Goal: Information Seeking & Learning: Learn about a topic

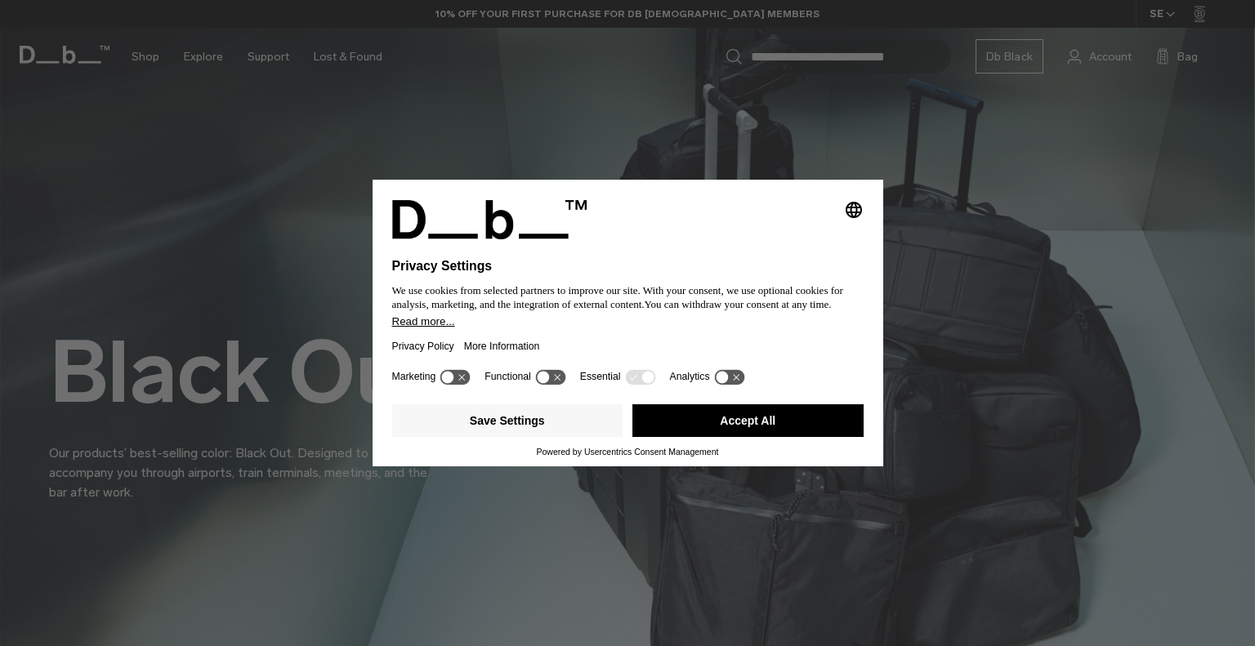
click at [748, 429] on button "Accept All" at bounding box center [747, 420] width 231 height 33
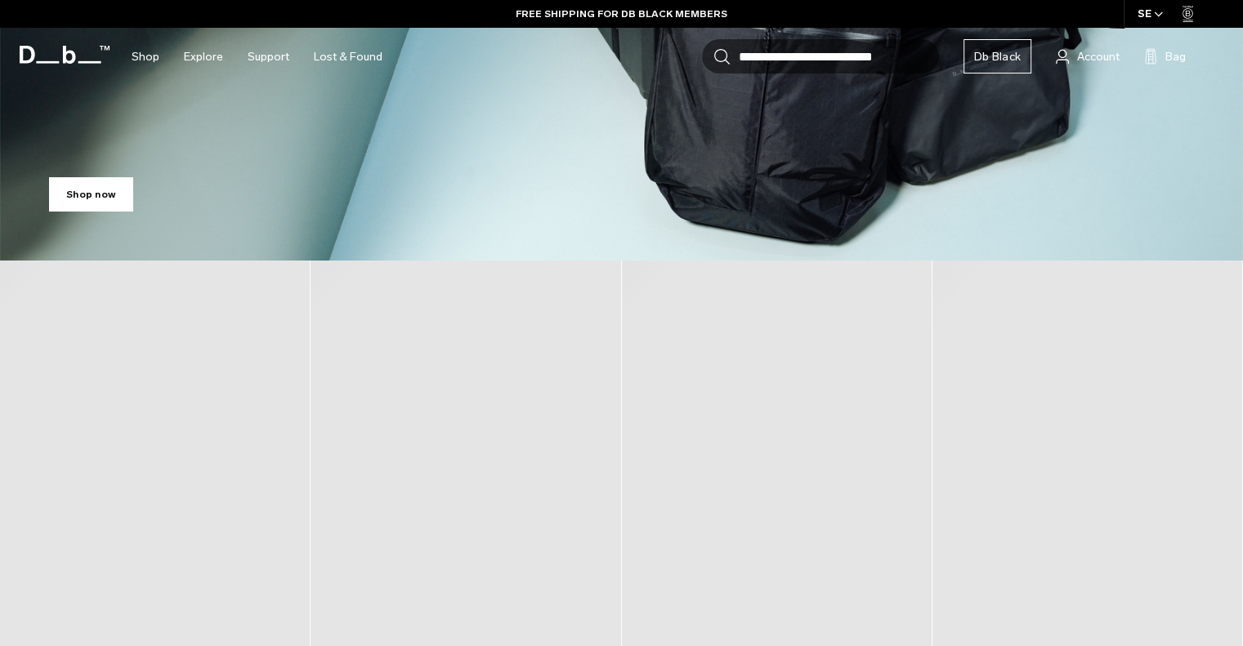
scroll to position [572, 0]
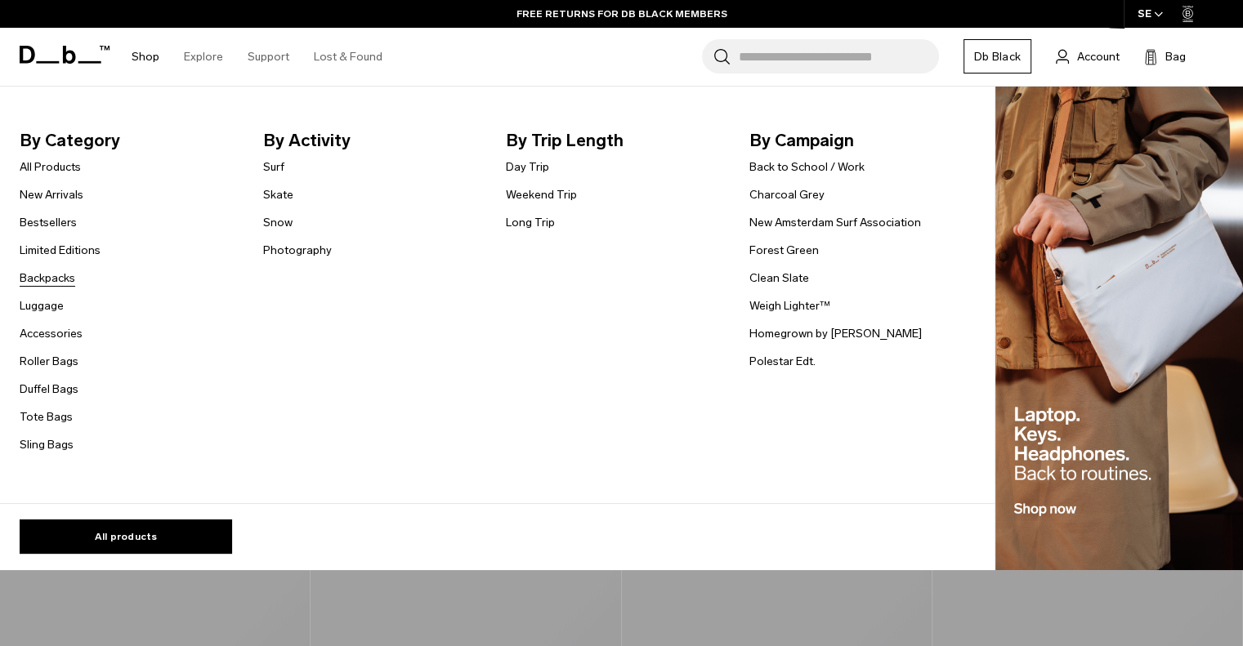
click at [55, 287] on link "Backpacks" at bounding box center [48, 278] width 56 height 17
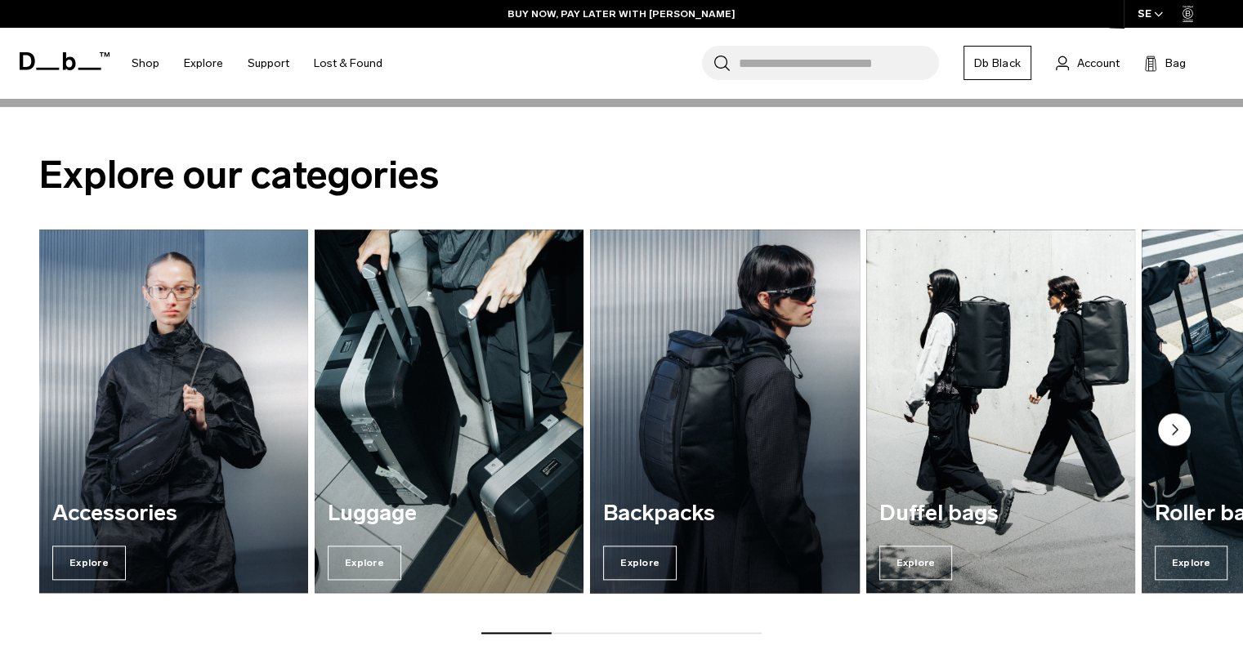
scroll to position [1879, 0]
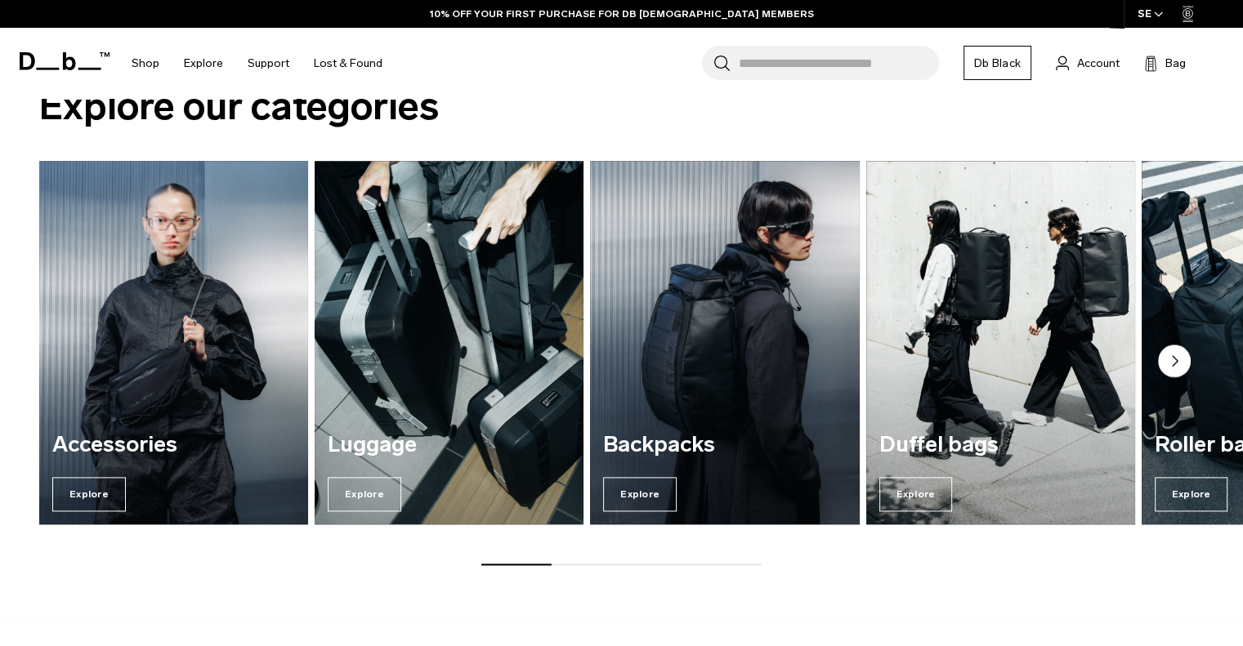
click at [1171, 360] on circle "Next slide" at bounding box center [1174, 361] width 33 height 33
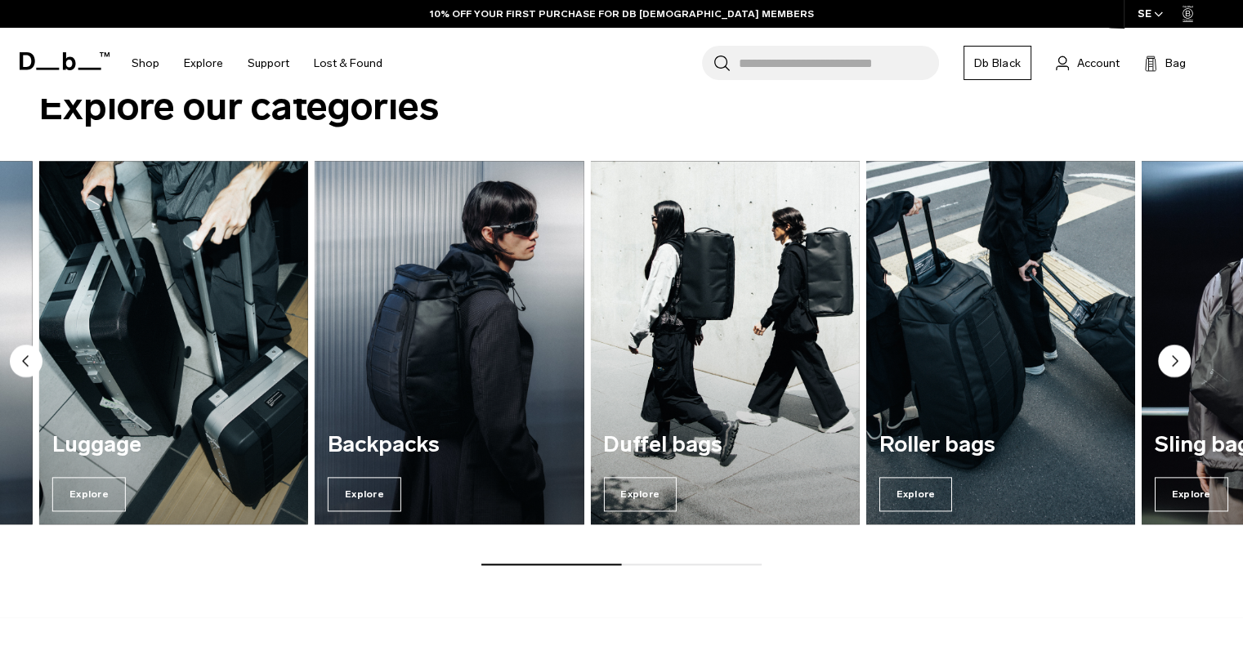
click at [1170, 357] on circle "Next slide" at bounding box center [1174, 361] width 33 height 33
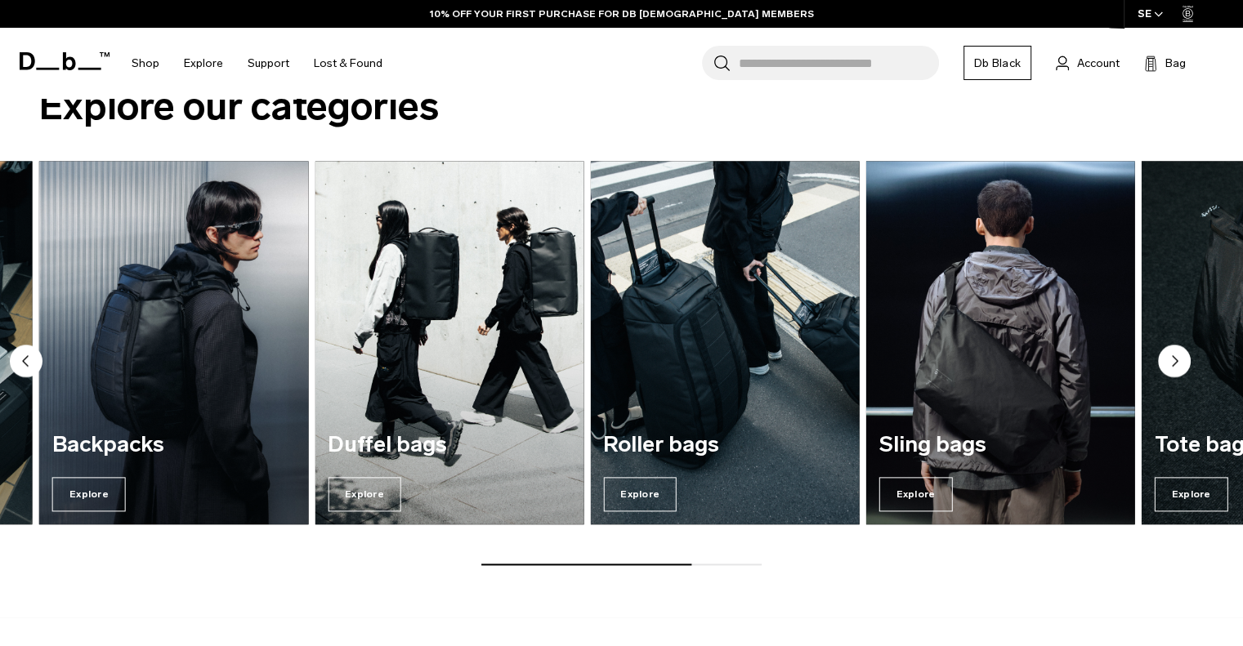
click at [1169, 352] on circle "Next slide" at bounding box center [1174, 361] width 33 height 33
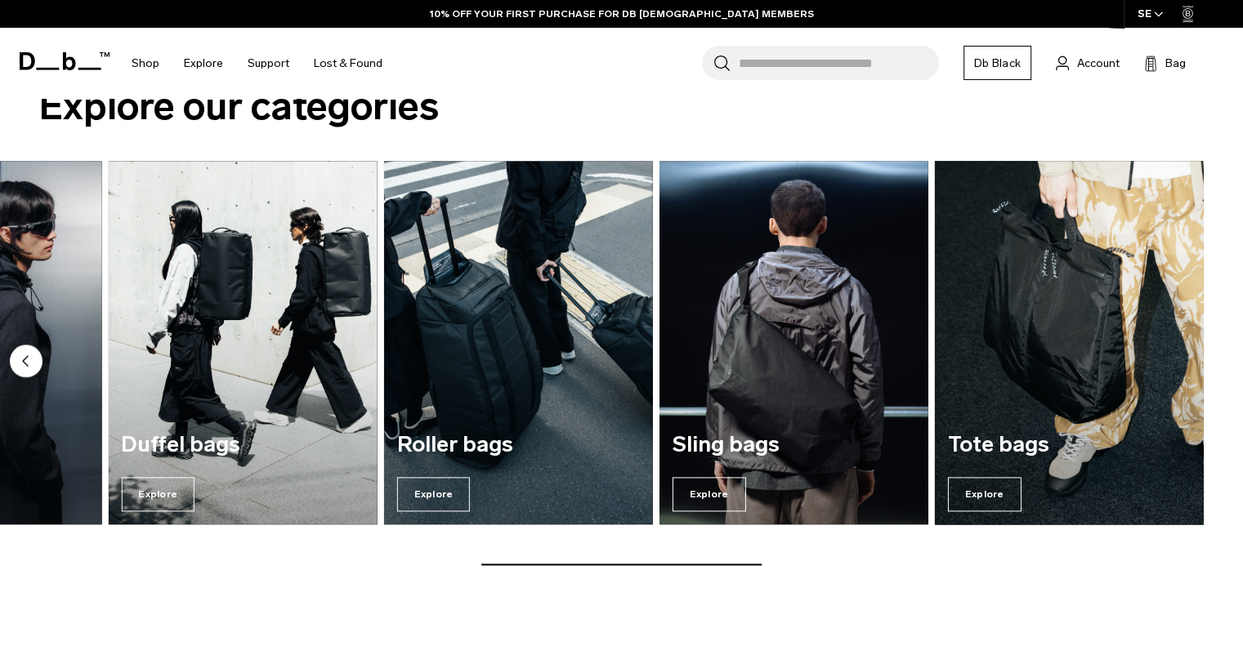
click at [1069, 335] on img "7 / 7" at bounding box center [1069, 343] width 277 height 374
click at [977, 488] on span "Explore" at bounding box center [985, 494] width 74 height 34
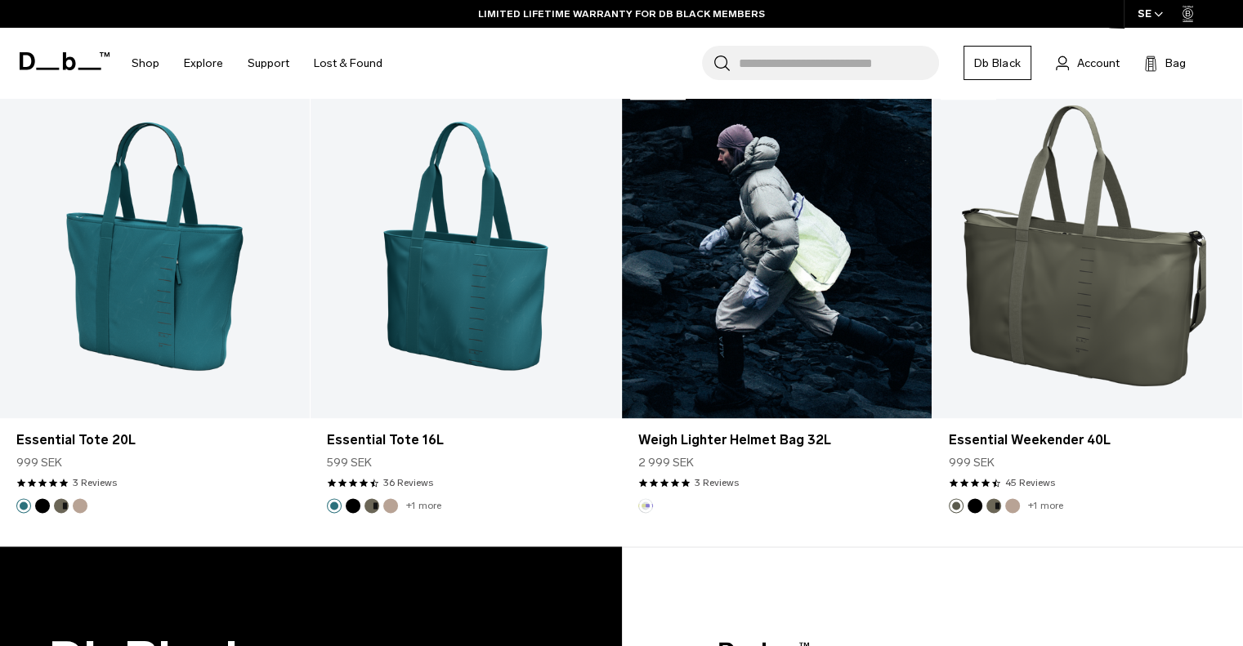
scroll to position [2199, 0]
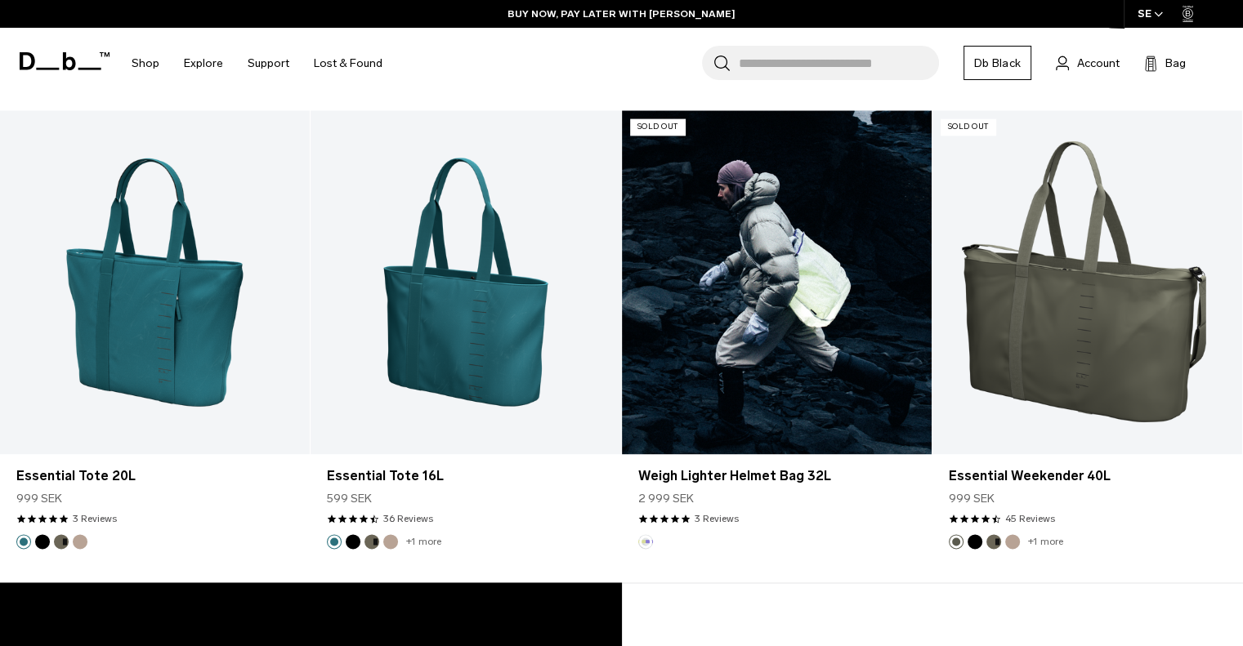
click at [842, 292] on link "Weigh Lighter Helmet Bag 32L" at bounding box center [777, 282] width 310 height 344
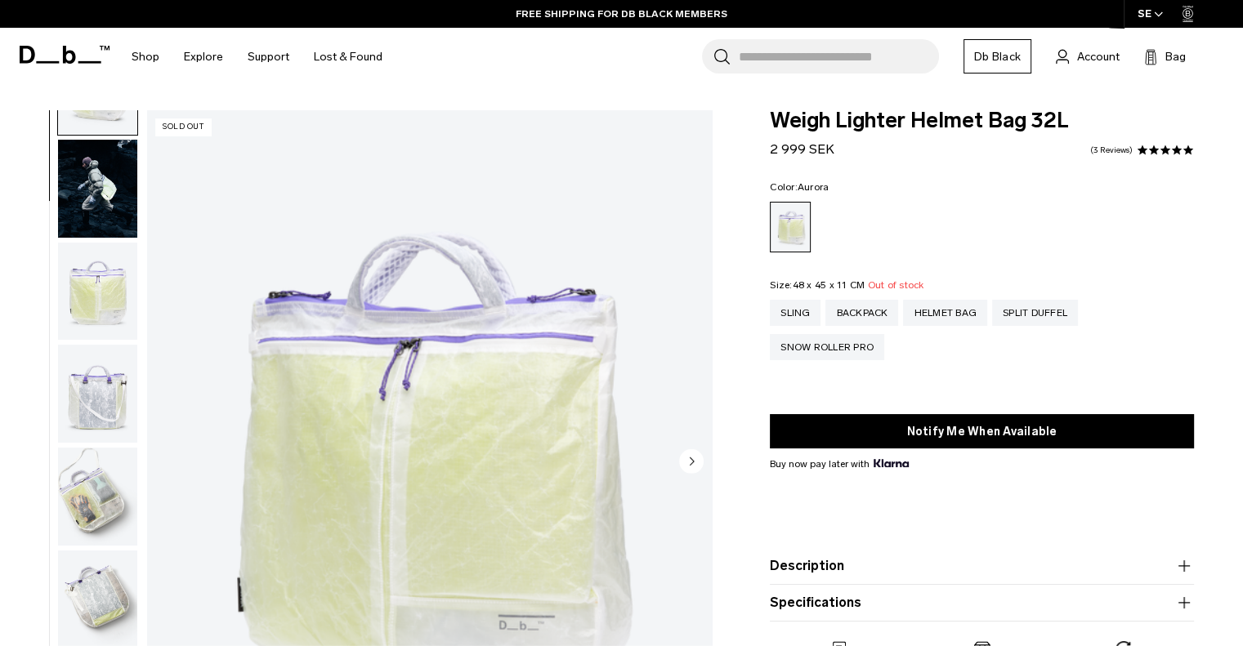
scroll to position [163, 0]
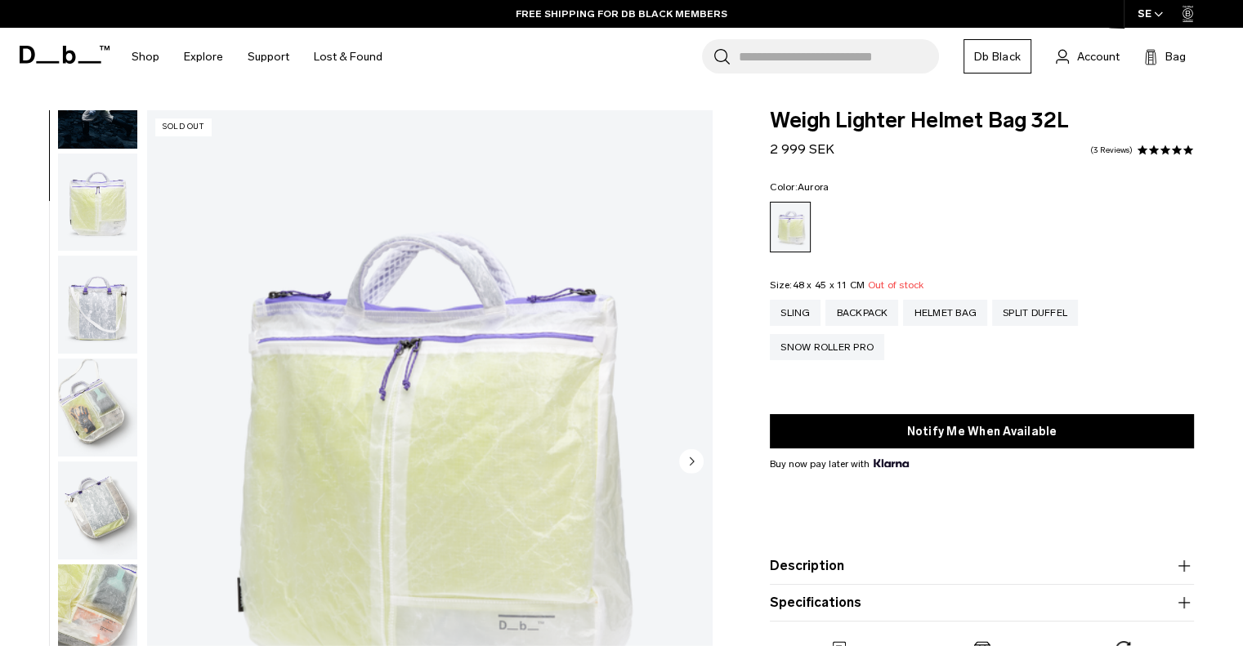
click at [107, 404] on img "button" at bounding box center [97, 408] width 79 height 98
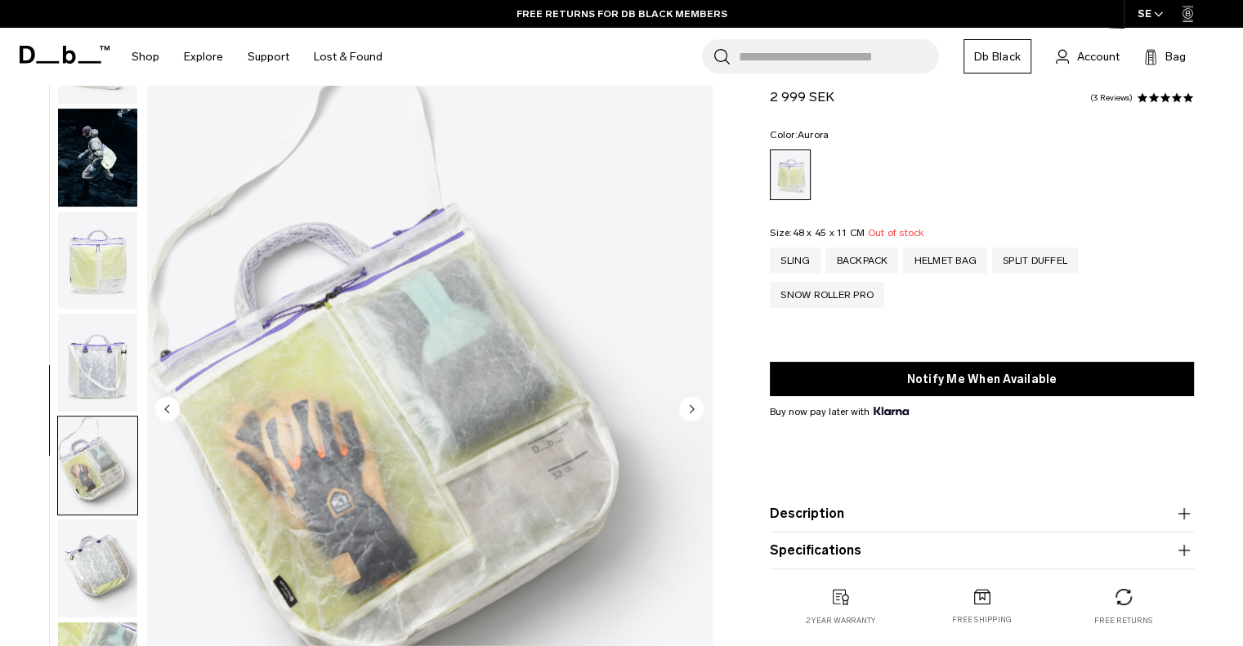
scroll to position [82, 0]
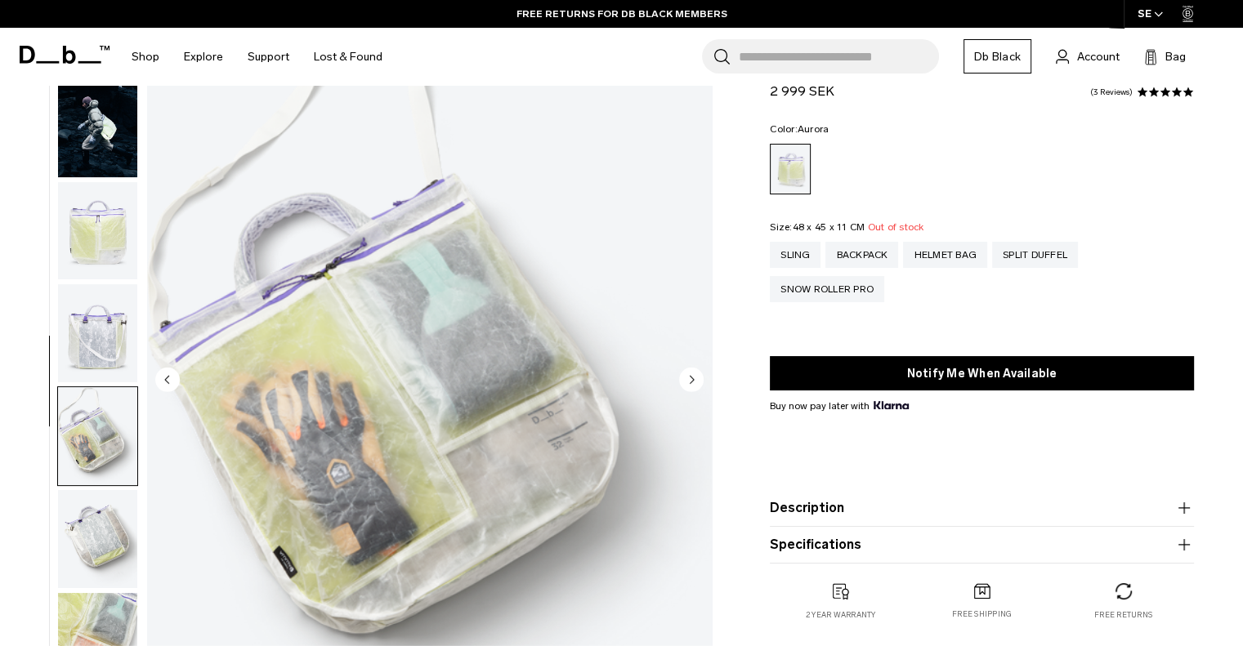
click at [111, 206] on img "button" at bounding box center [97, 231] width 79 height 98
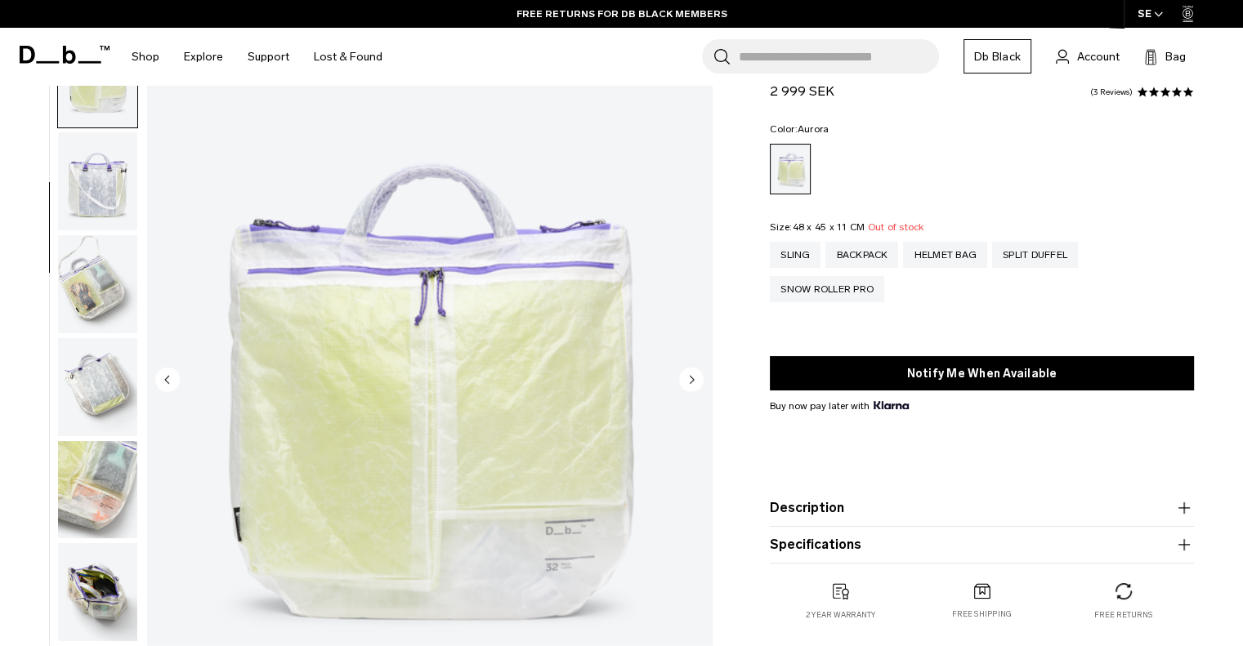
scroll to position [206, 0]
click at [107, 189] on img "button" at bounding box center [97, 181] width 79 height 98
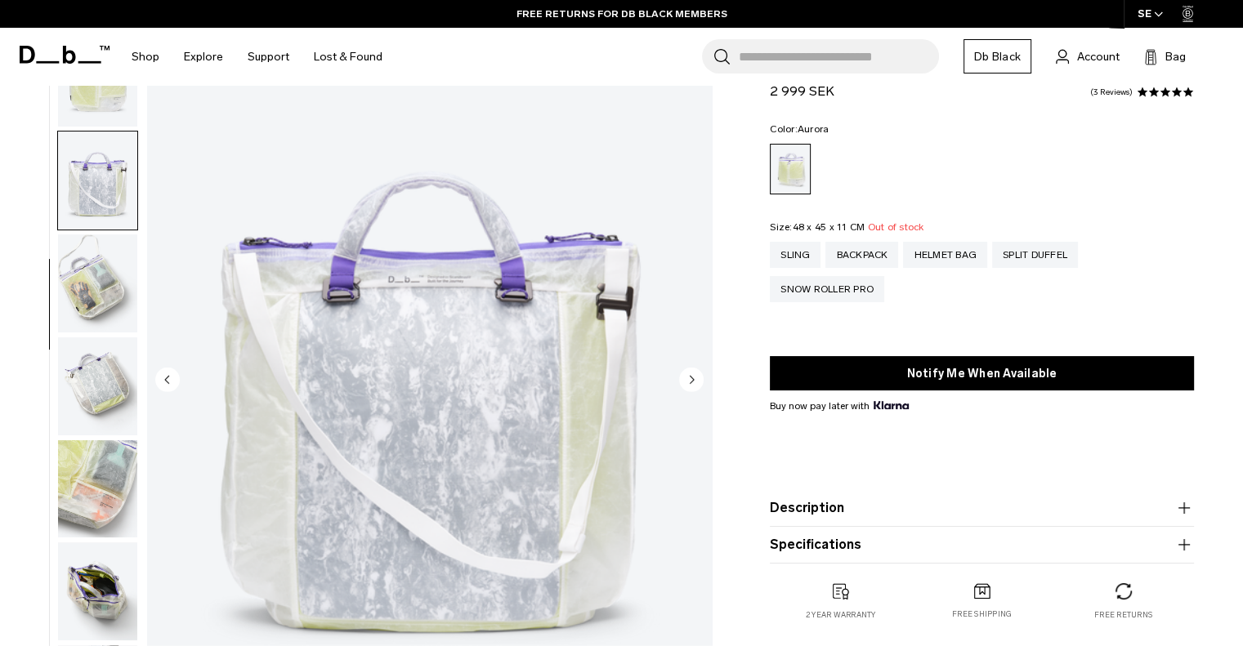
scroll to position [217, 0]
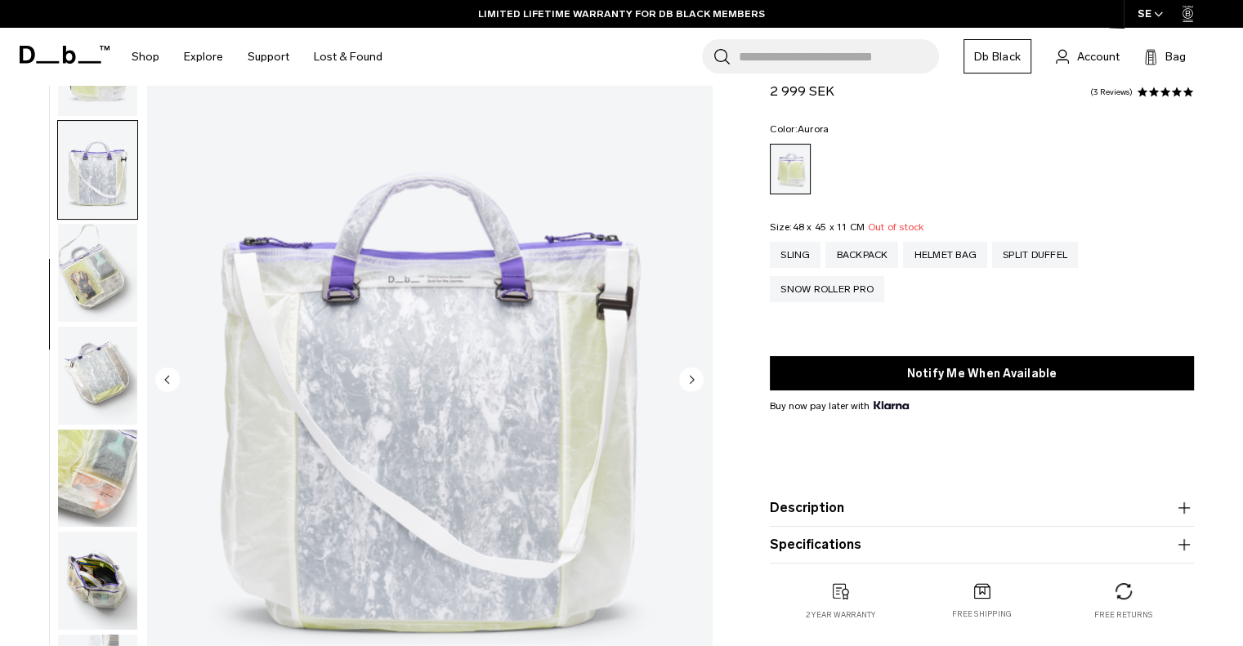
click at [107, 271] on img "button" at bounding box center [97, 273] width 79 height 98
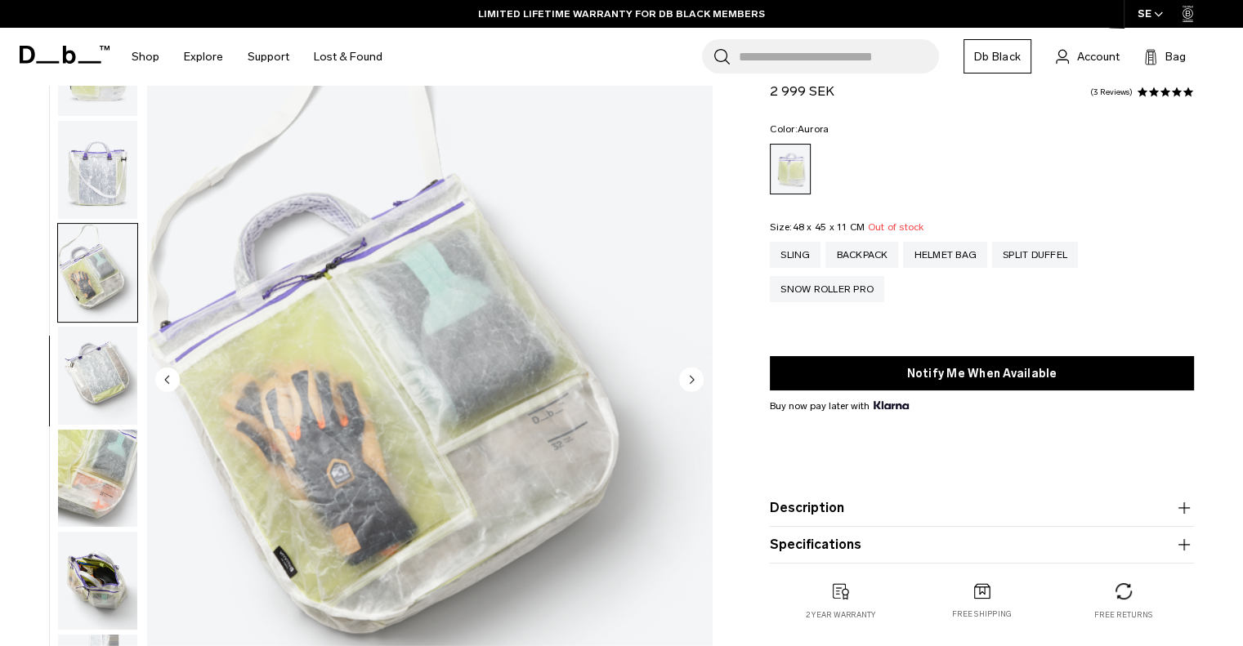
click at [114, 368] on img "button" at bounding box center [97, 376] width 79 height 98
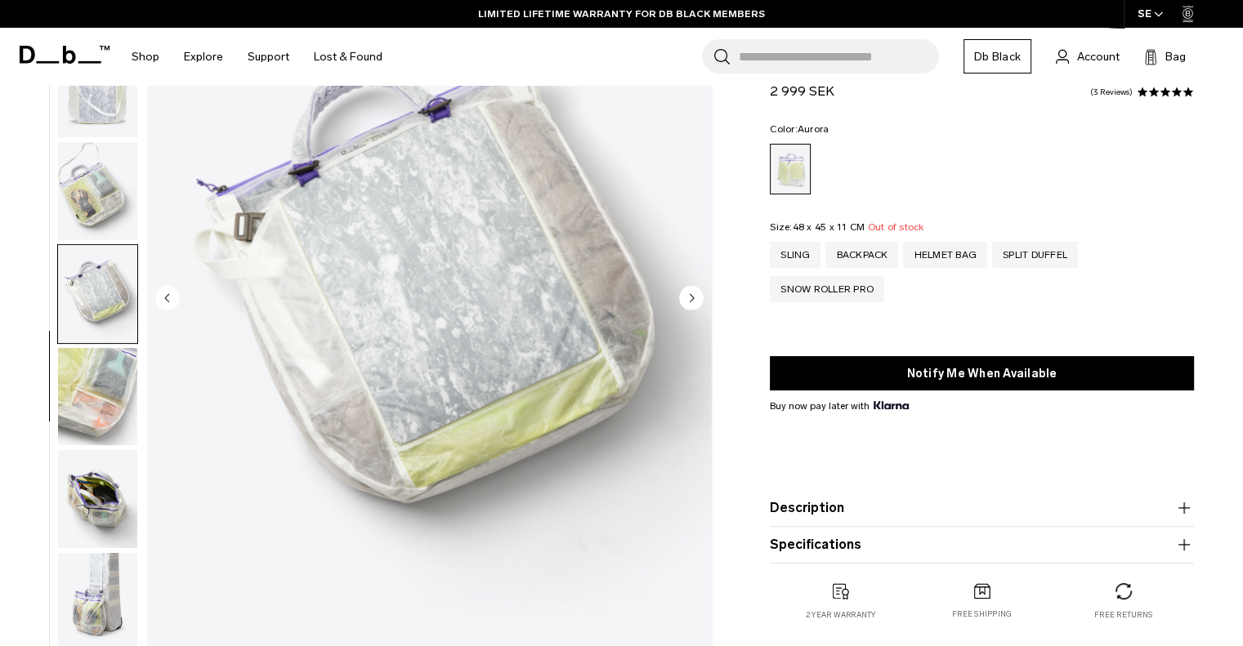
click at [96, 412] on img "button" at bounding box center [97, 397] width 79 height 98
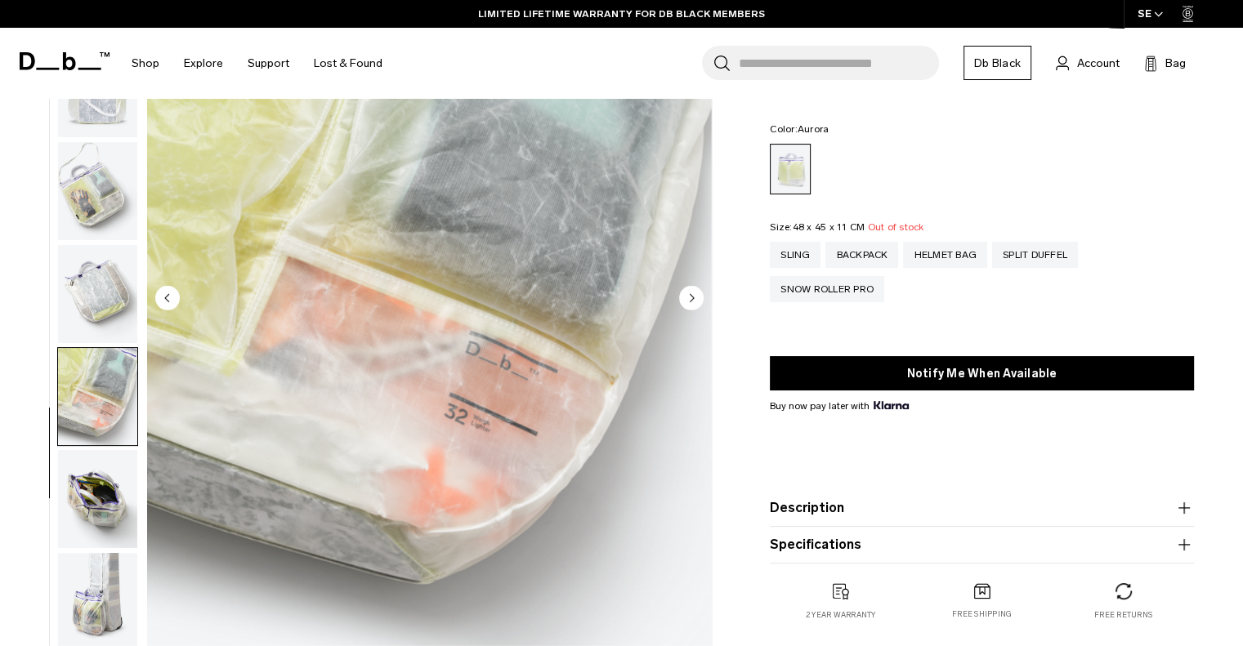
scroll to position [245, 0]
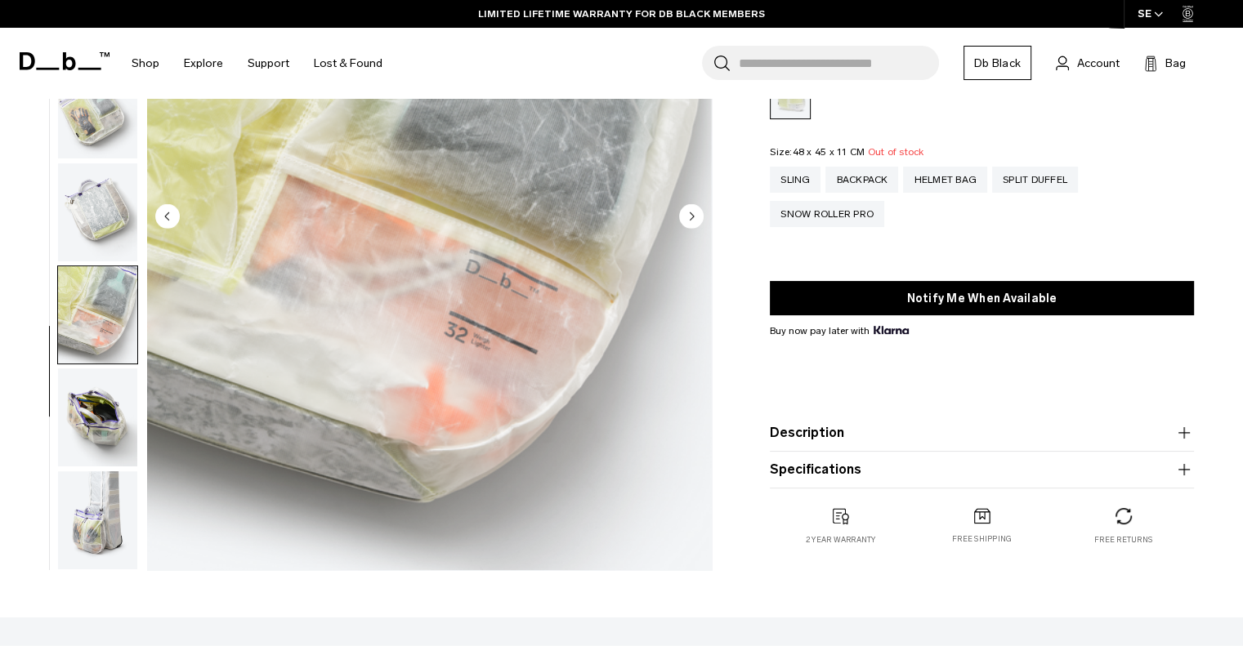
click at [112, 417] on img "button" at bounding box center [97, 417] width 79 height 98
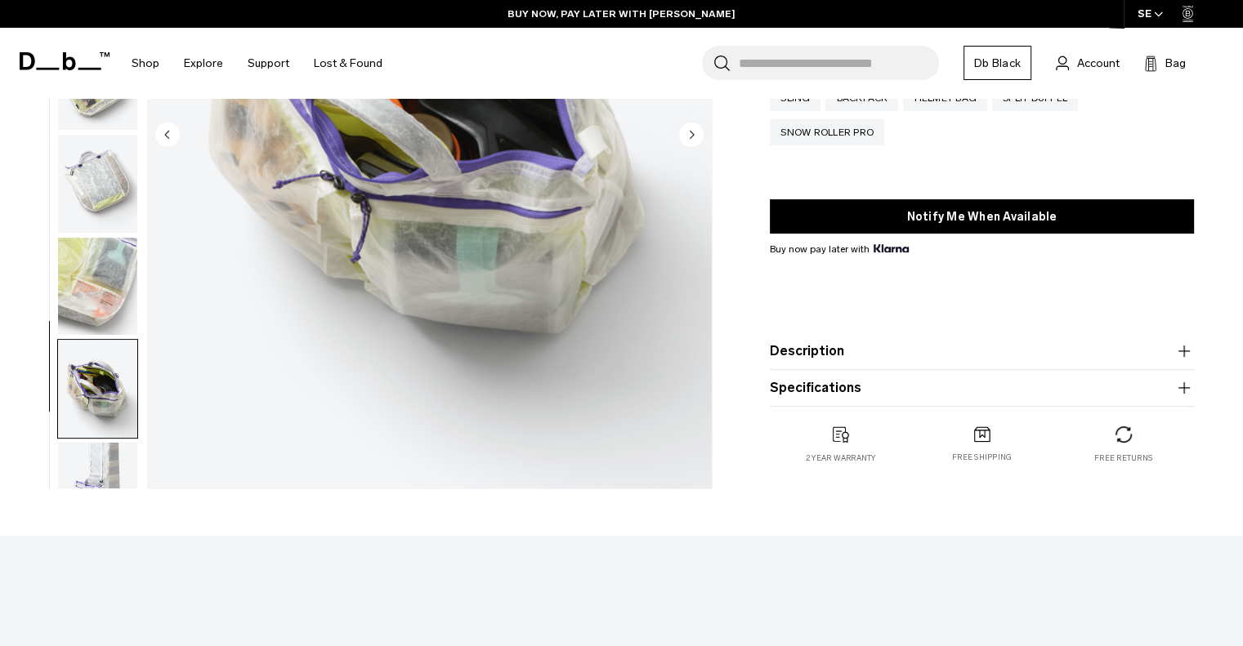
scroll to position [217, 0]
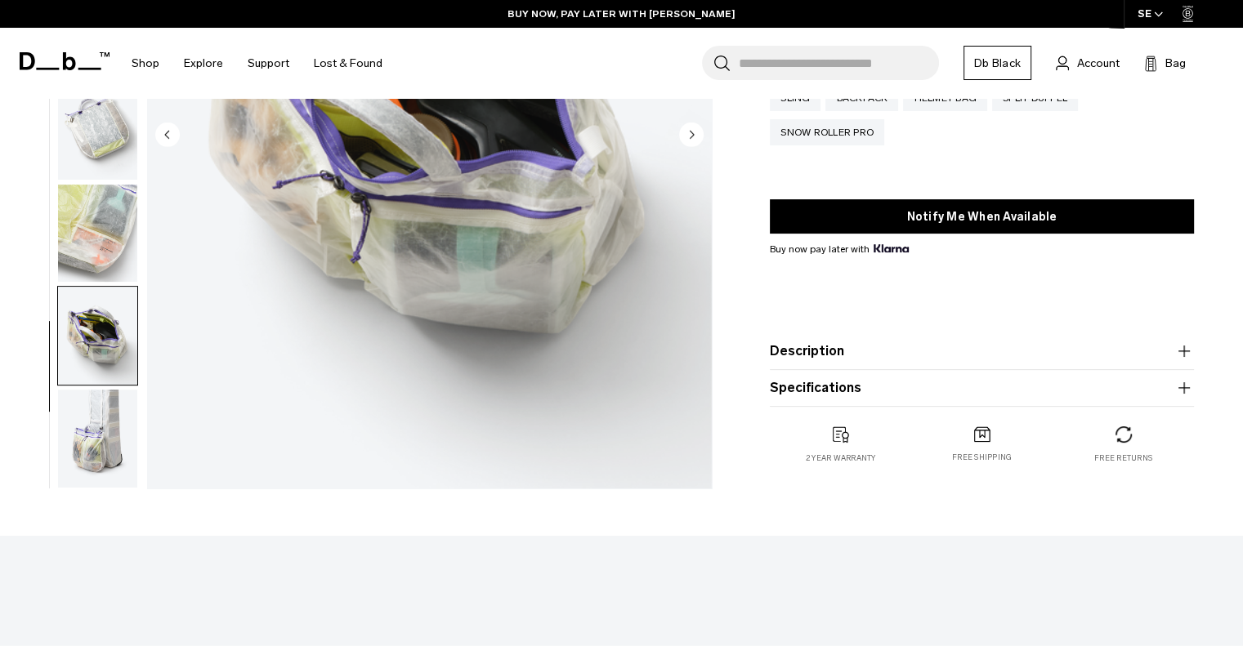
click at [99, 419] on img "button" at bounding box center [97, 439] width 79 height 98
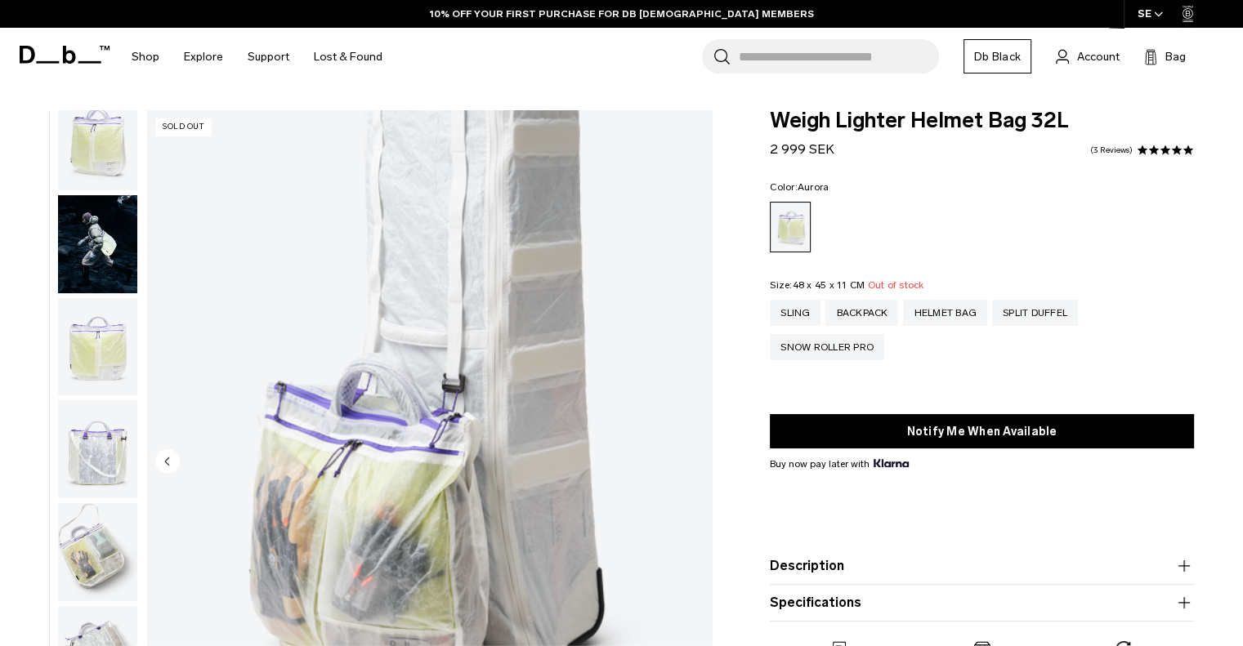
scroll to position [0, 0]
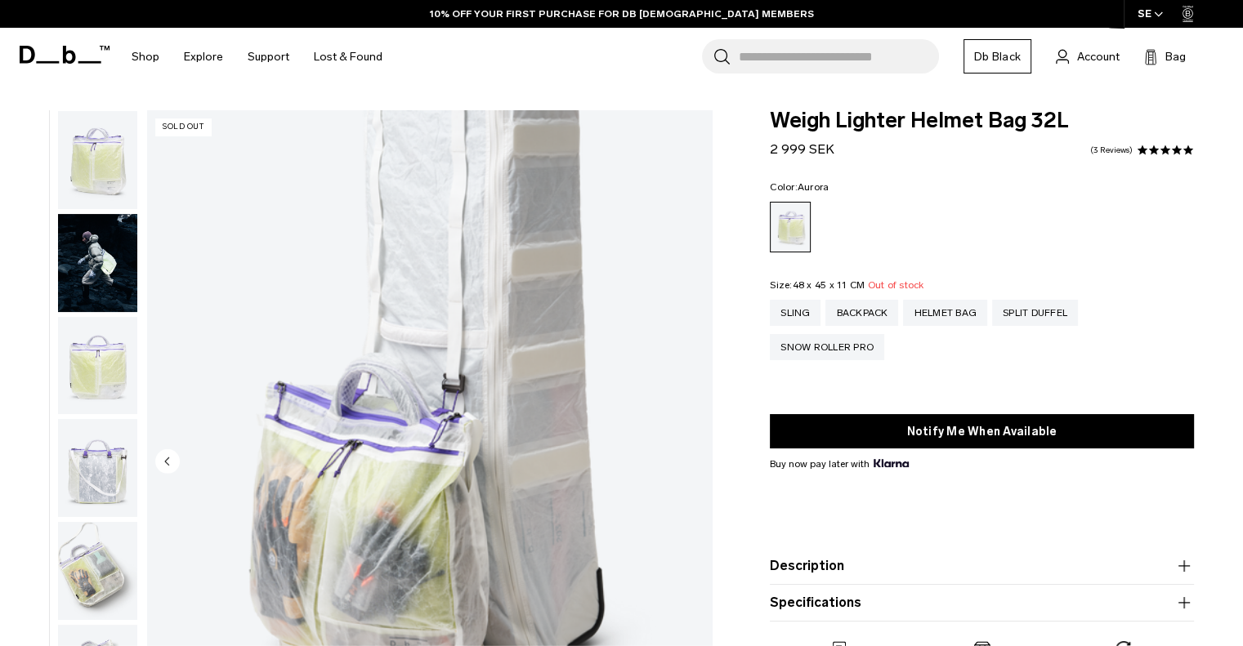
click at [108, 179] on img "button" at bounding box center [97, 160] width 79 height 98
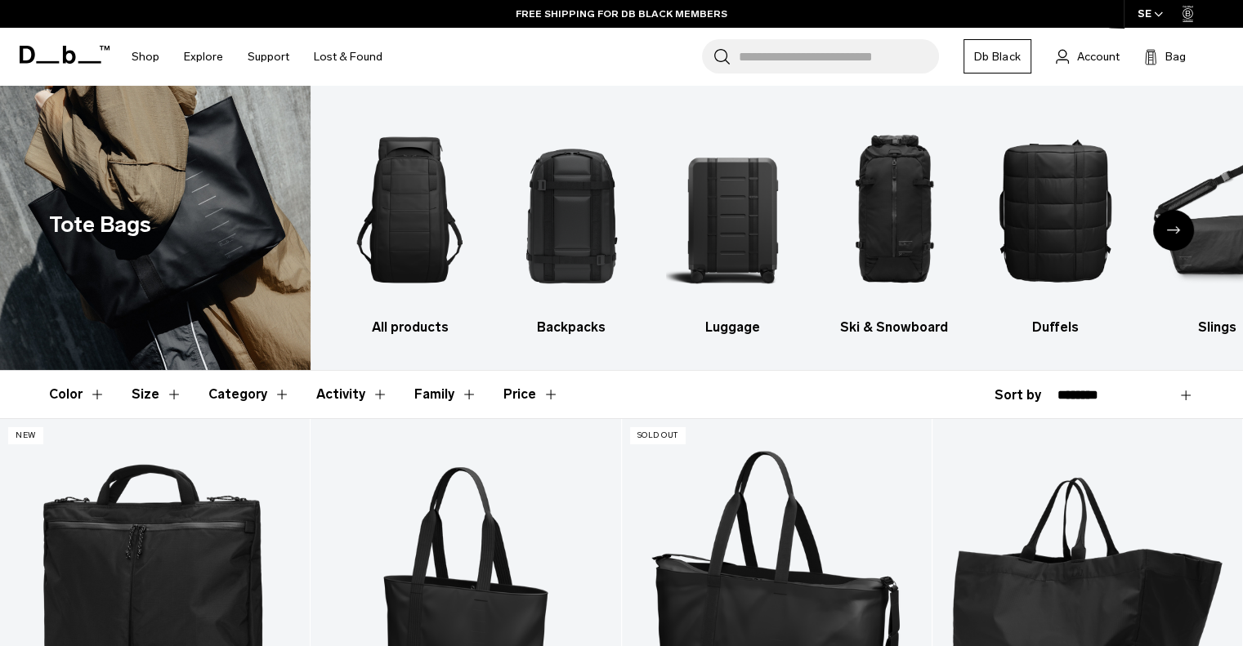
click at [1163, 228] on div "Next slide" at bounding box center [1173, 230] width 41 height 41
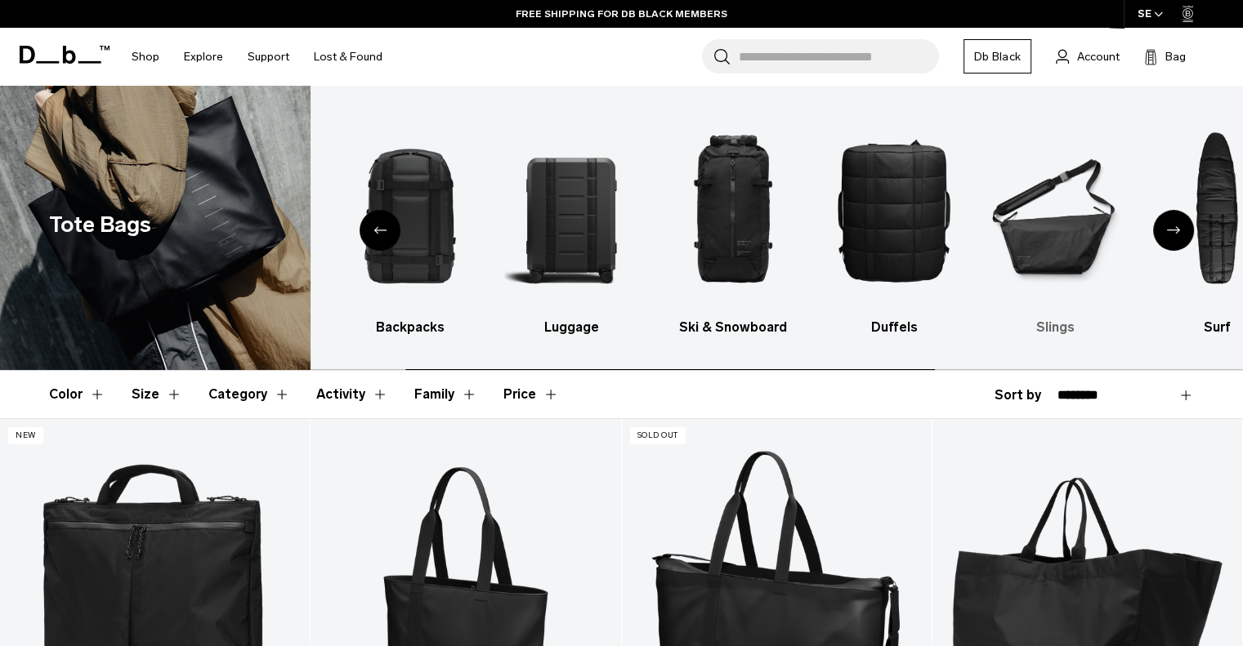
click at [1052, 239] on img "6 / 10" at bounding box center [1055, 209] width 133 height 199
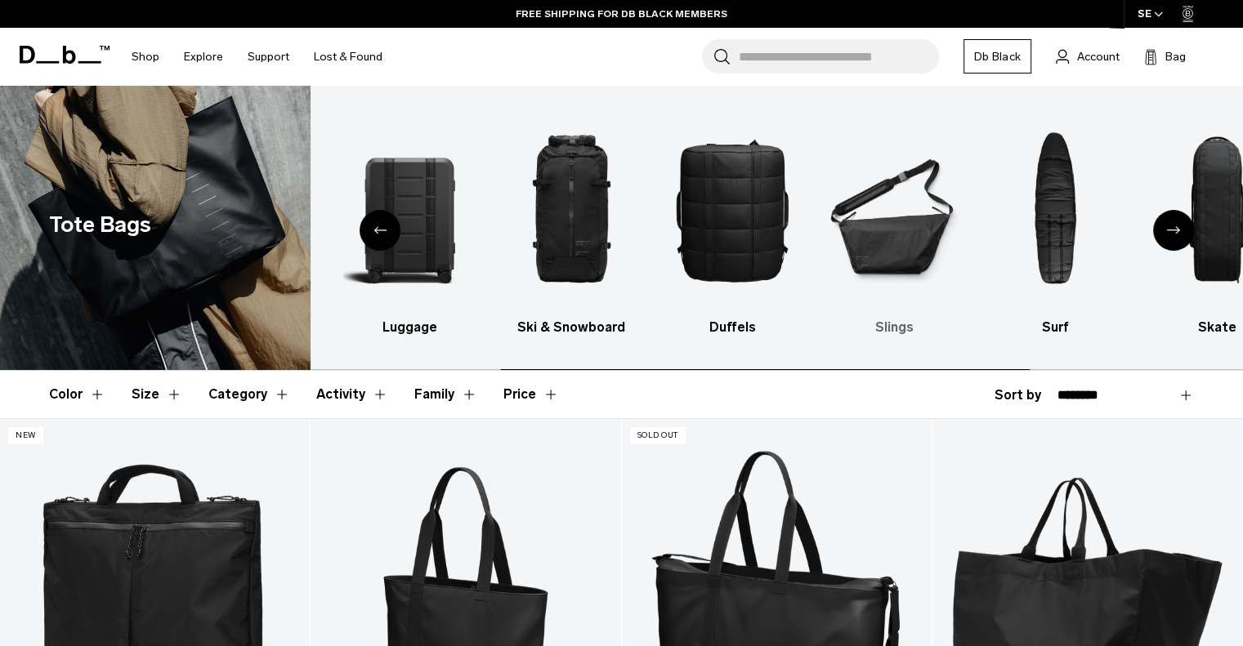
click at [863, 254] on img "6 / 10" at bounding box center [894, 209] width 133 height 199
